Goal: Find specific page/section: Find specific page/section

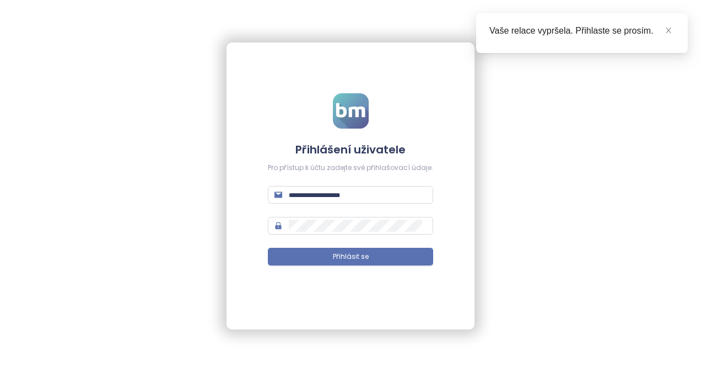
type input "**********"
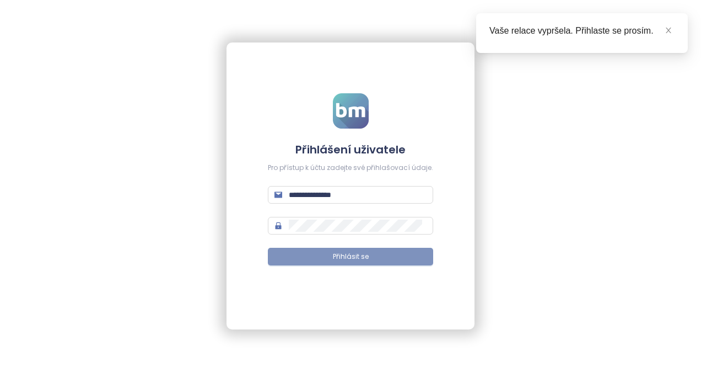
click at [348, 255] on span "Přihlásit se" at bounding box center [351, 256] width 36 height 10
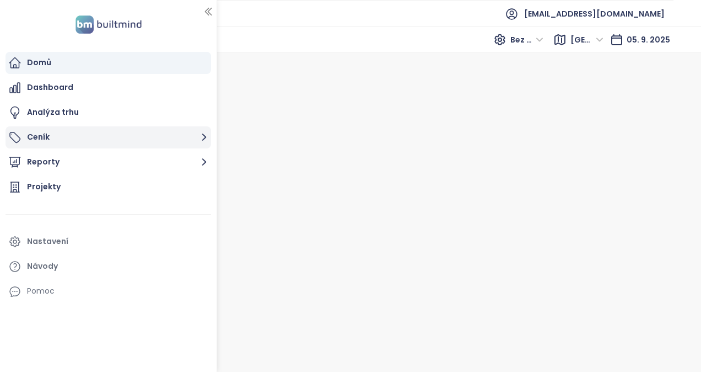
click at [71, 137] on button "Ceník" at bounding box center [109, 137] width 206 height 22
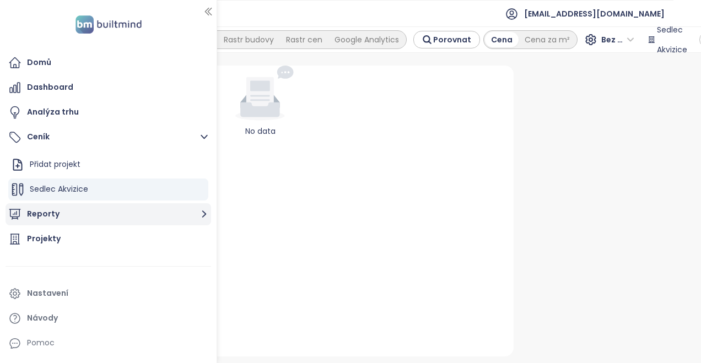
click at [97, 221] on button "Reporty" at bounding box center [109, 214] width 206 height 22
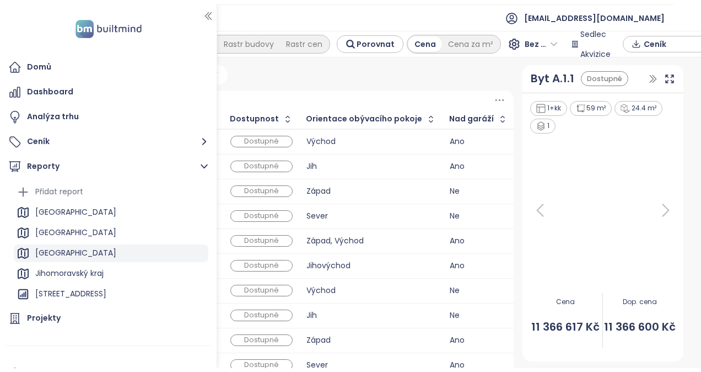
scroll to position [100, 0]
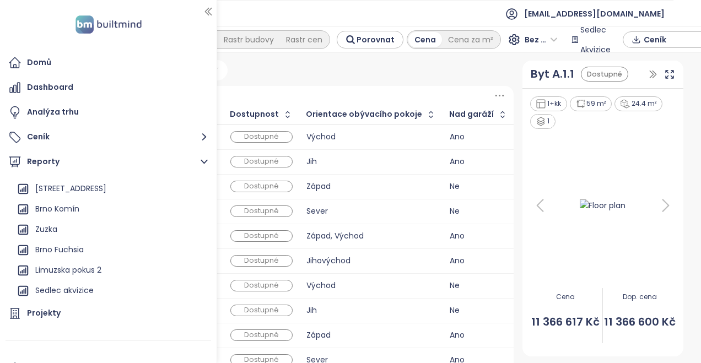
click at [54, 247] on div "Brno Fuchsia" at bounding box center [59, 250] width 49 height 14
